Goal: Transaction & Acquisition: Purchase product/service

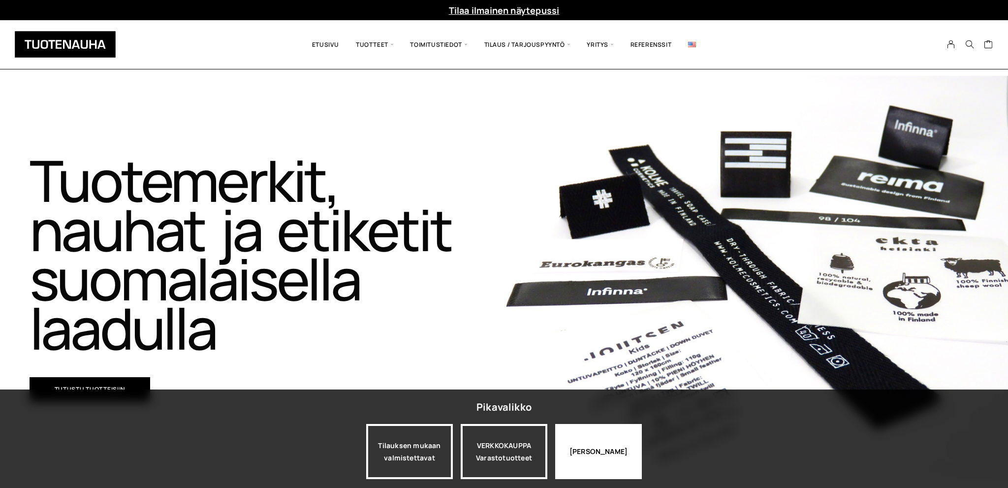
click at [606, 452] on div "[PERSON_NAME]" at bounding box center [598, 451] width 87 height 55
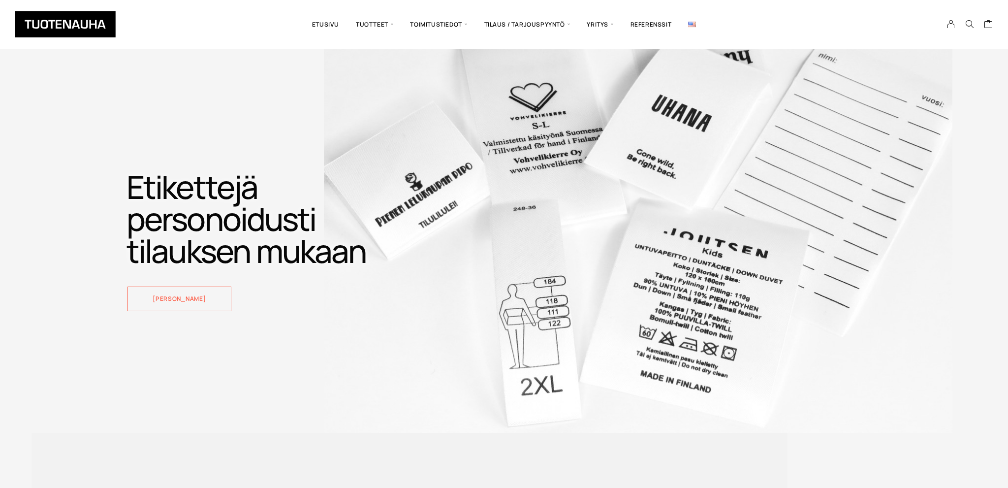
scroll to position [1248, 0]
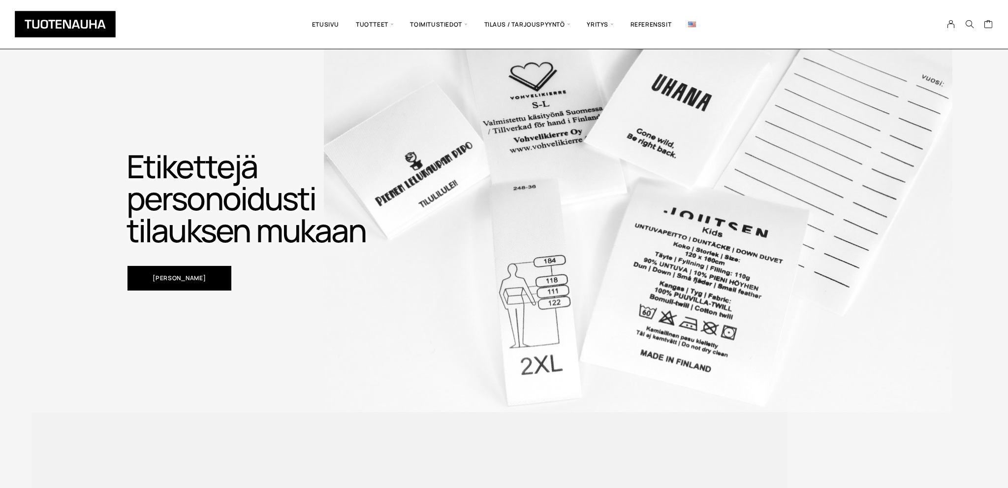
click at [185, 287] on link "[PERSON_NAME]" at bounding box center [179, 278] width 103 height 25
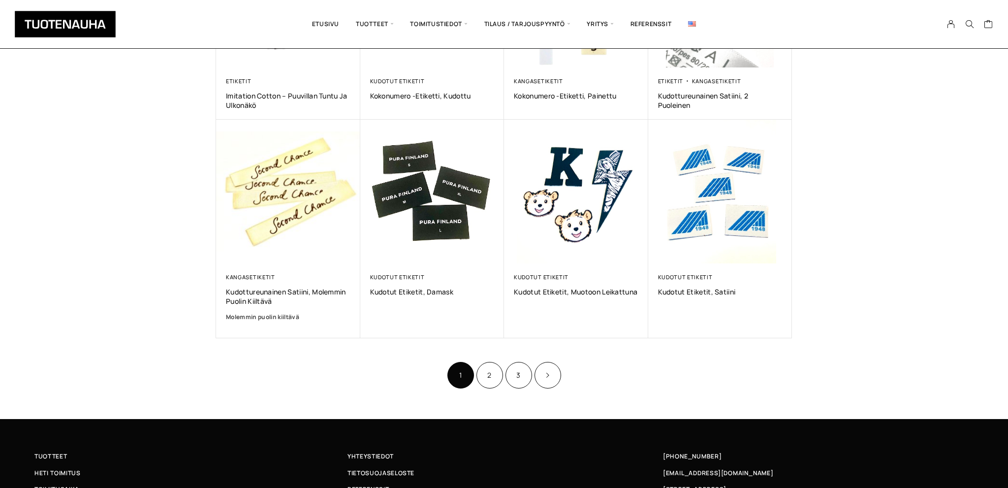
scroll to position [520, 0]
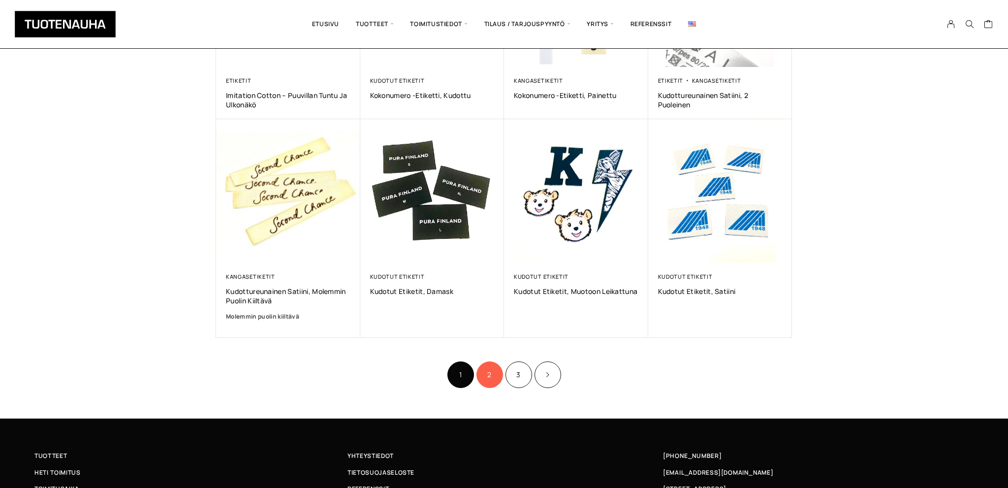
click at [493, 374] on link "2" at bounding box center [490, 374] width 27 height 27
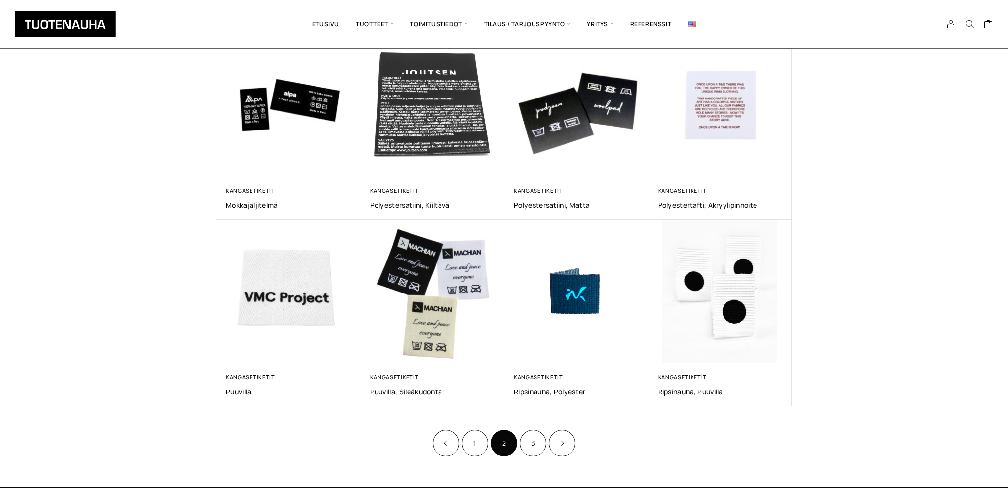
scroll to position [442, 0]
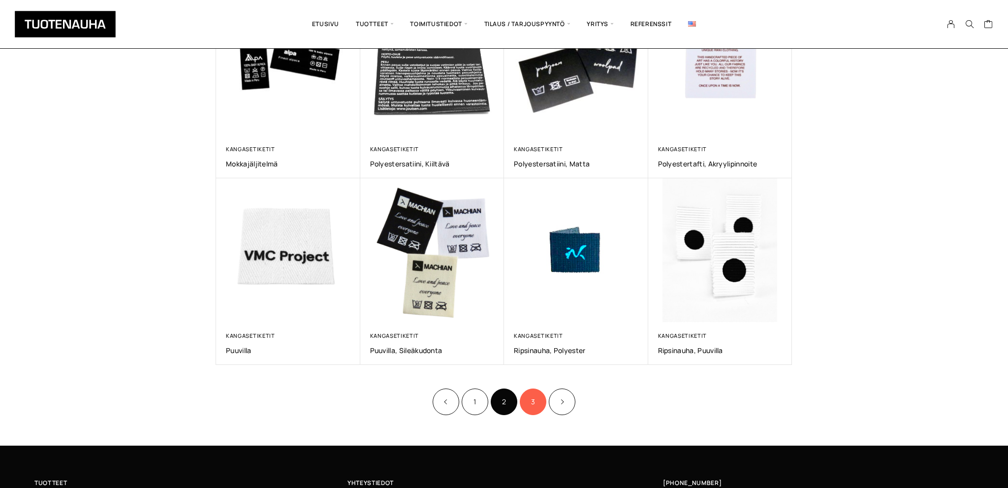
click at [526, 403] on link "3" at bounding box center [533, 401] width 27 height 27
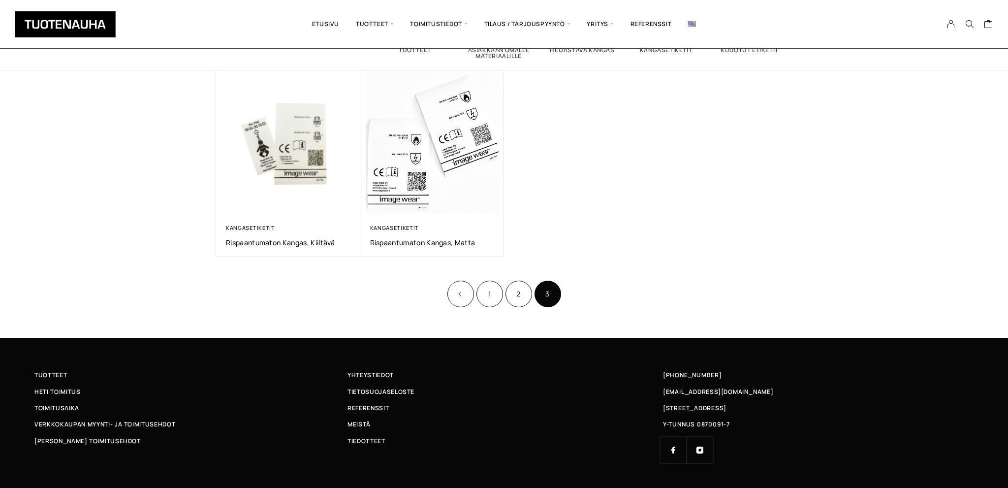
scroll to position [142, 0]
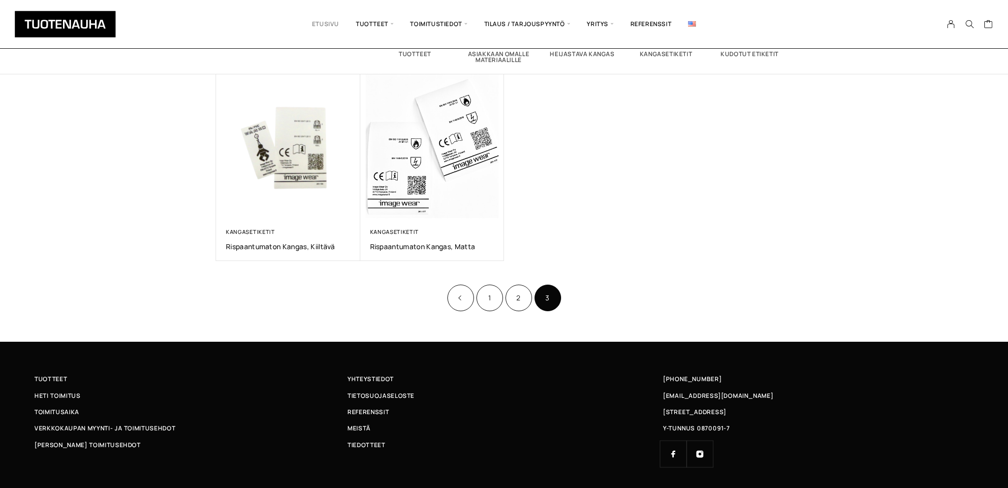
click at [328, 24] on link "Etusivu" at bounding box center [326, 23] width 44 height 33
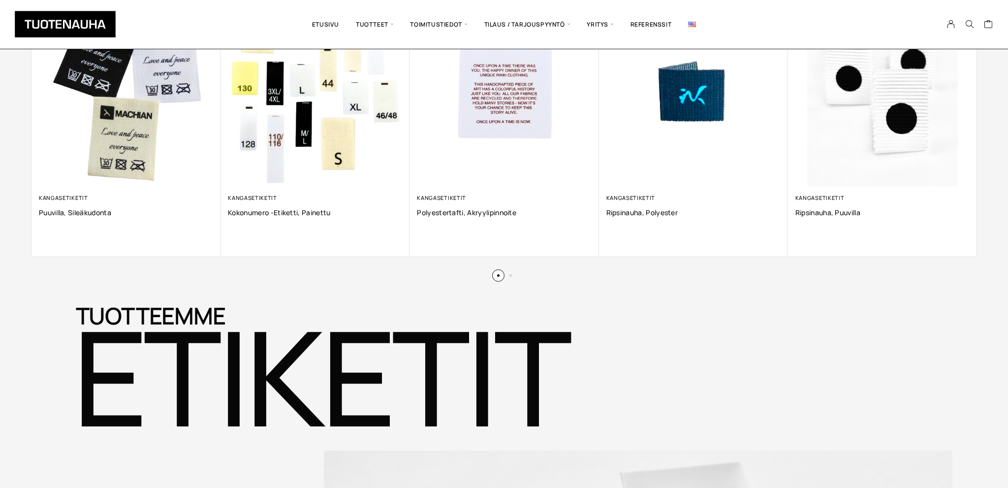
scroll to position [858, 0]
